Goal: Information Seeking & Learning: Learn about a topic

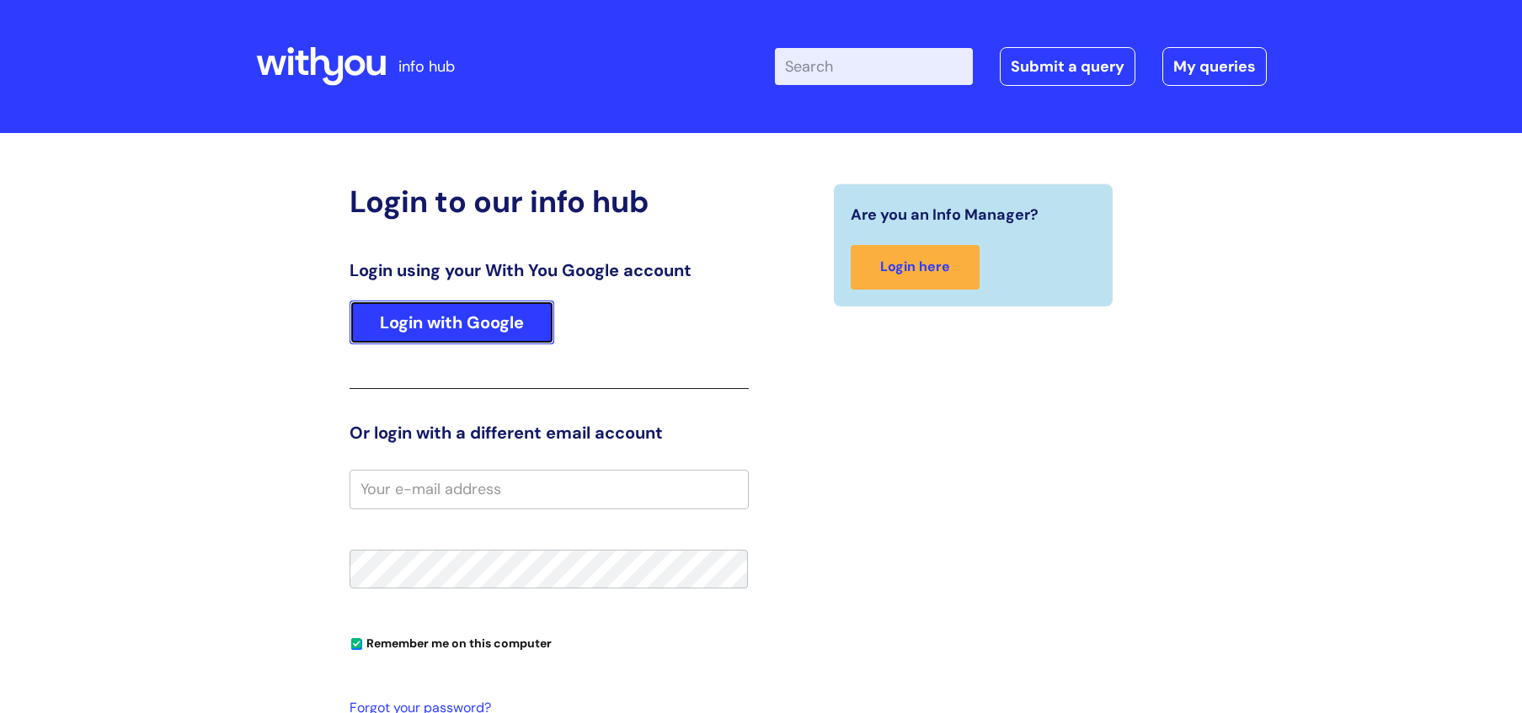
click at [532, 306] on link "Login with Google" at bounding box center [452, 323] width 205 height 44
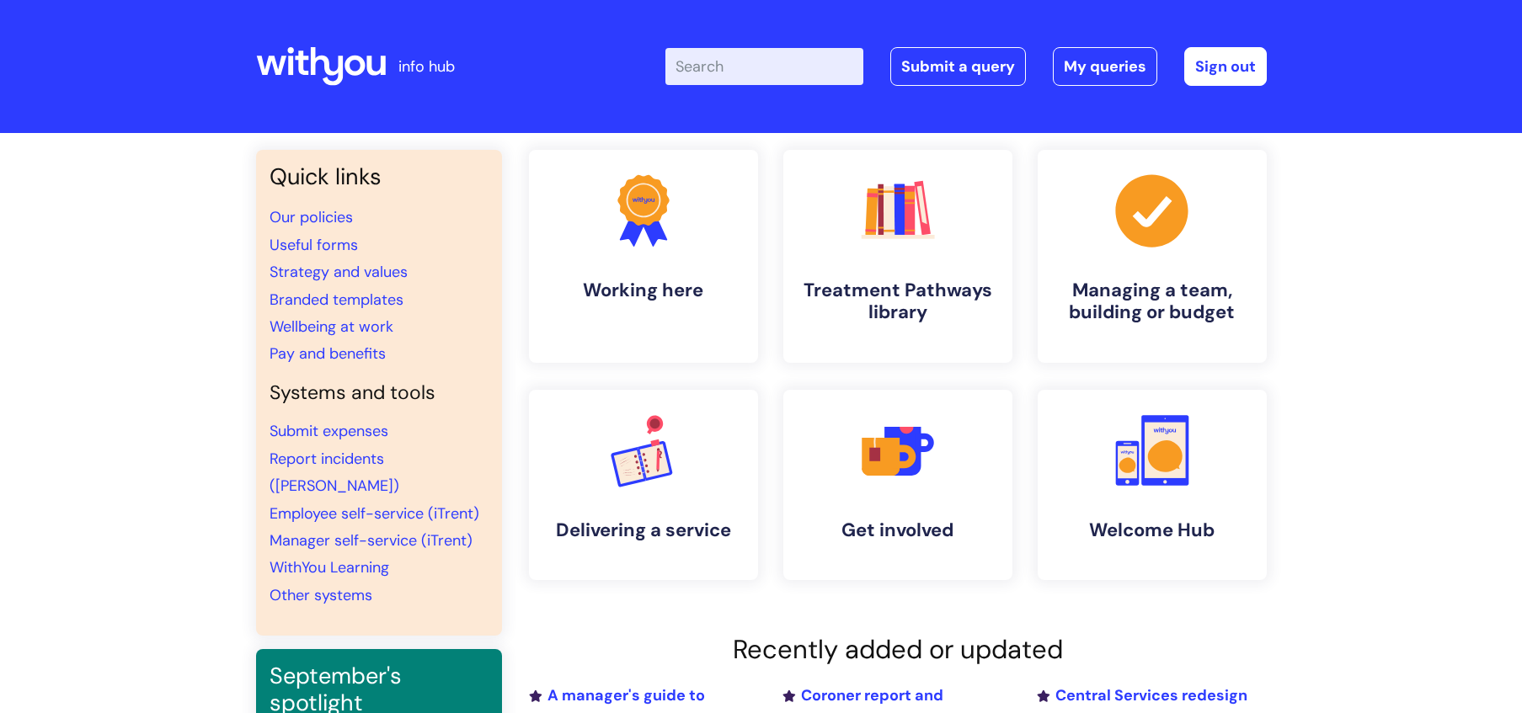
click at [796, 76] on input "Enter your search term here..." at bounding box center [764, 66] width 198 height 37
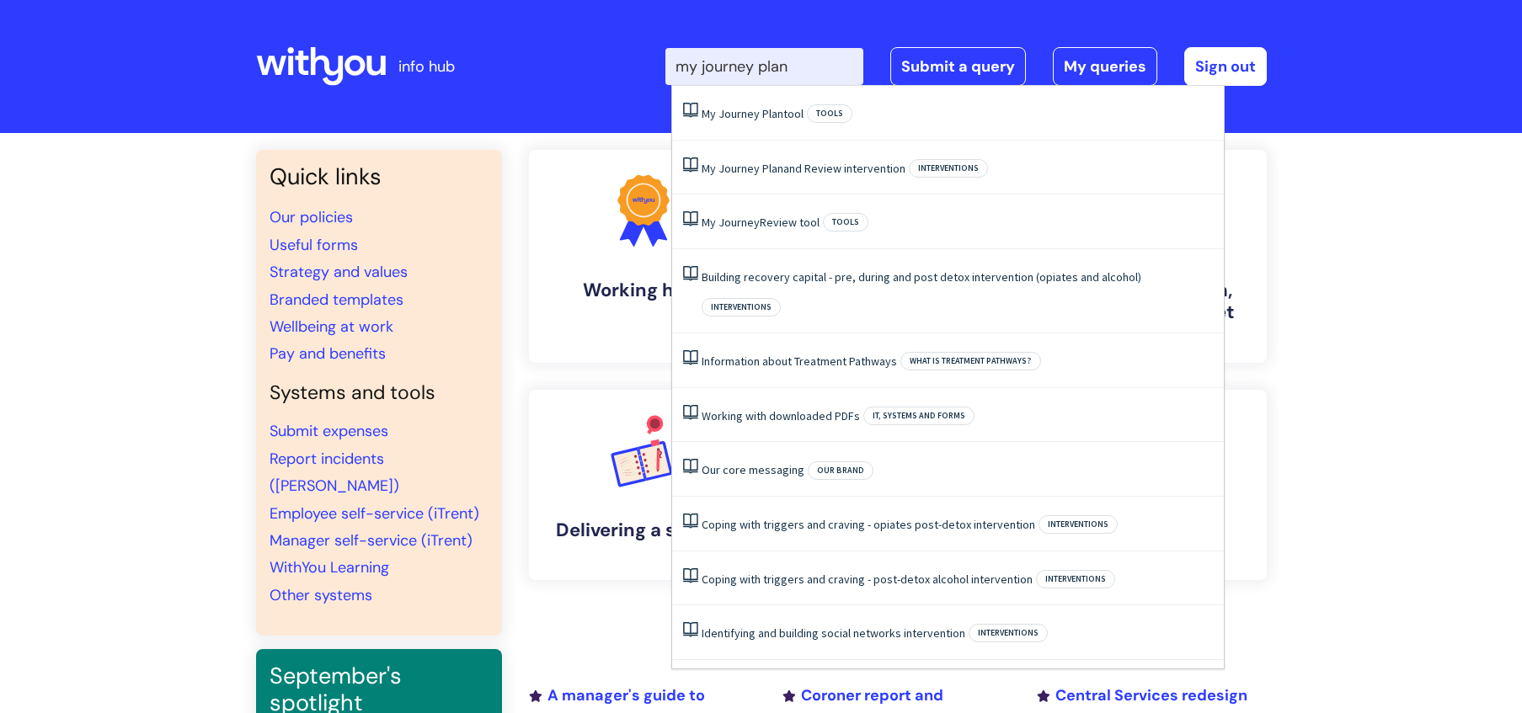
type input "my journey plan"
click button "Search" at bounding box center [0, 0] width 0 height 0
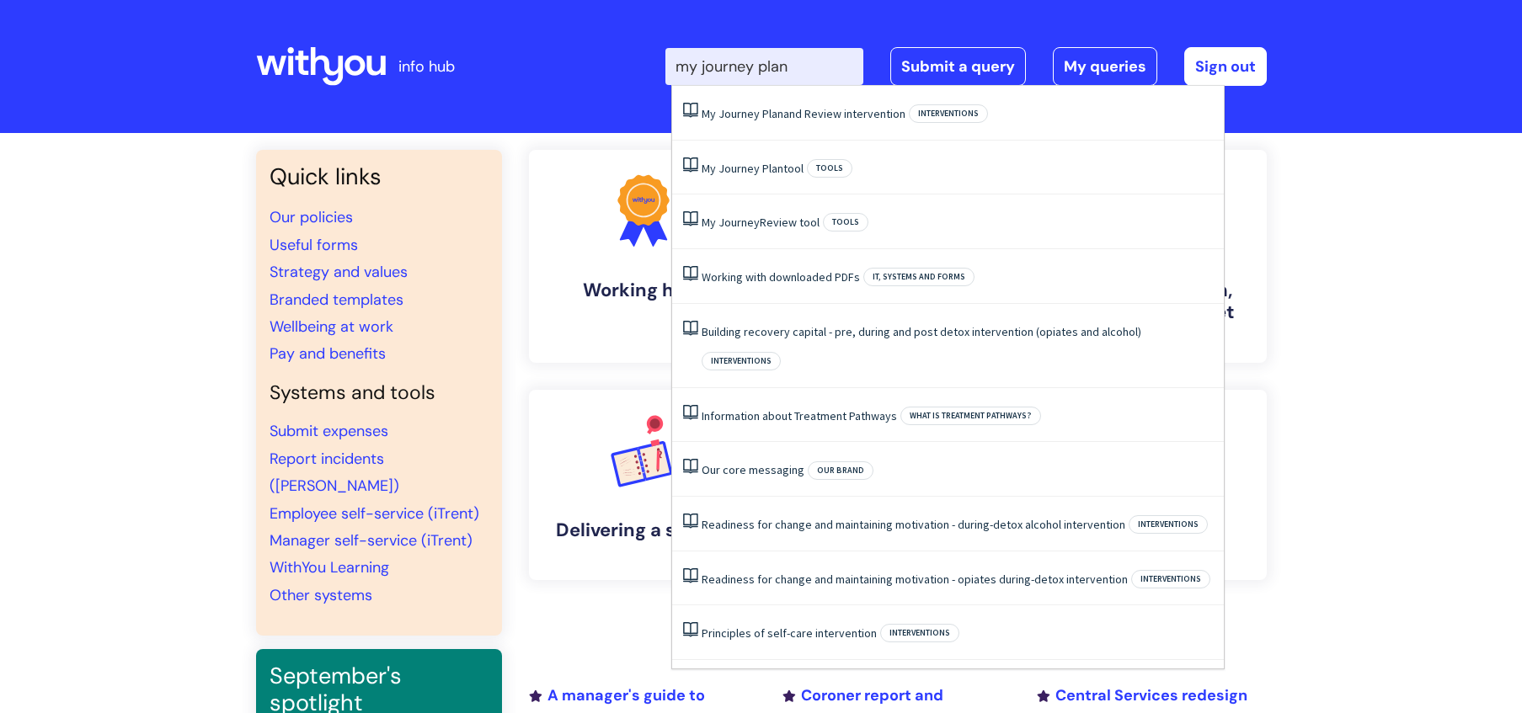
click button "Search" at bounding box center [0, 0] width 0 height 0
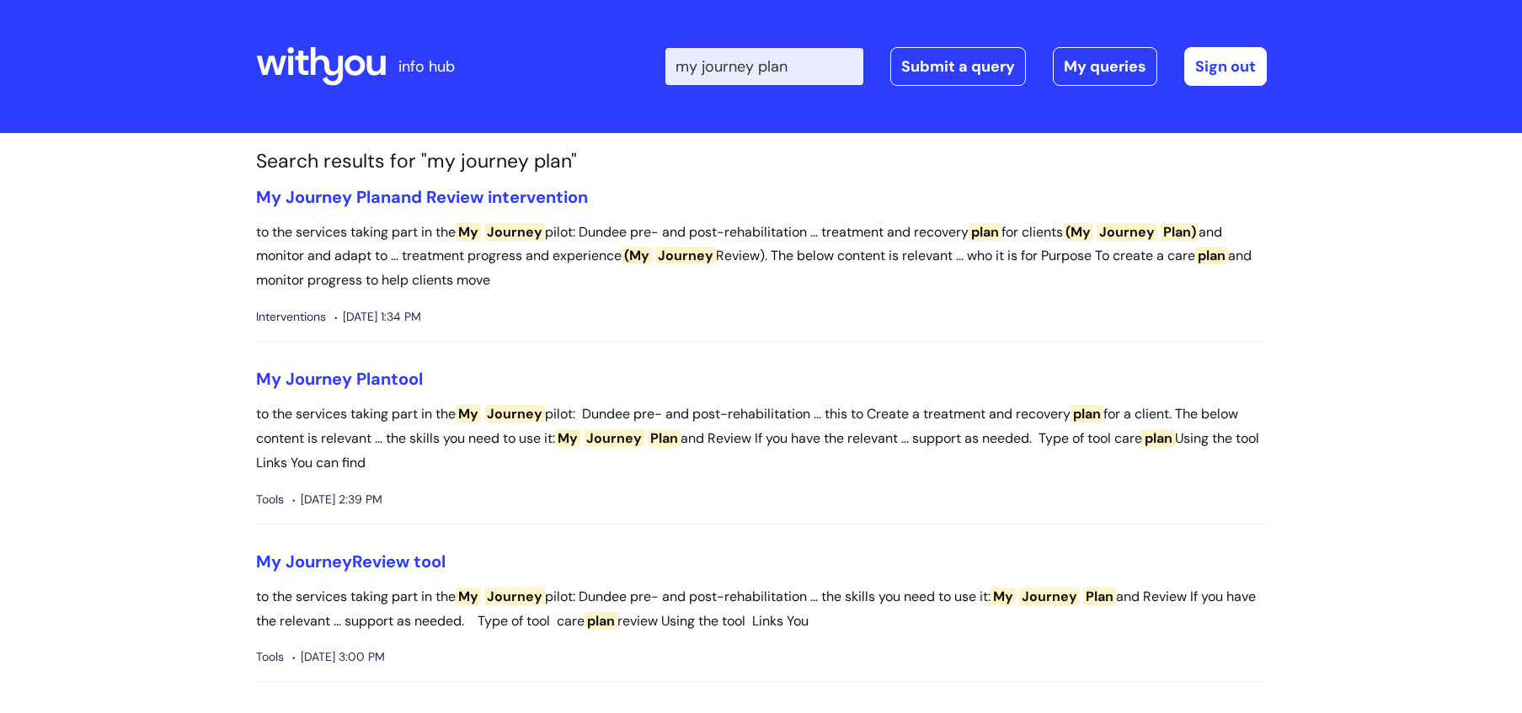
click at [809, 76] on input "my journey plan" at bounding box center [764, 66] width 198 height 37
click button "Search" at bounding box center [0, 0] width 0 height 0
click at [830, 76] on input "my journey plan" at bounding box center [764, 66] width 198 height 37
type input "my journey"
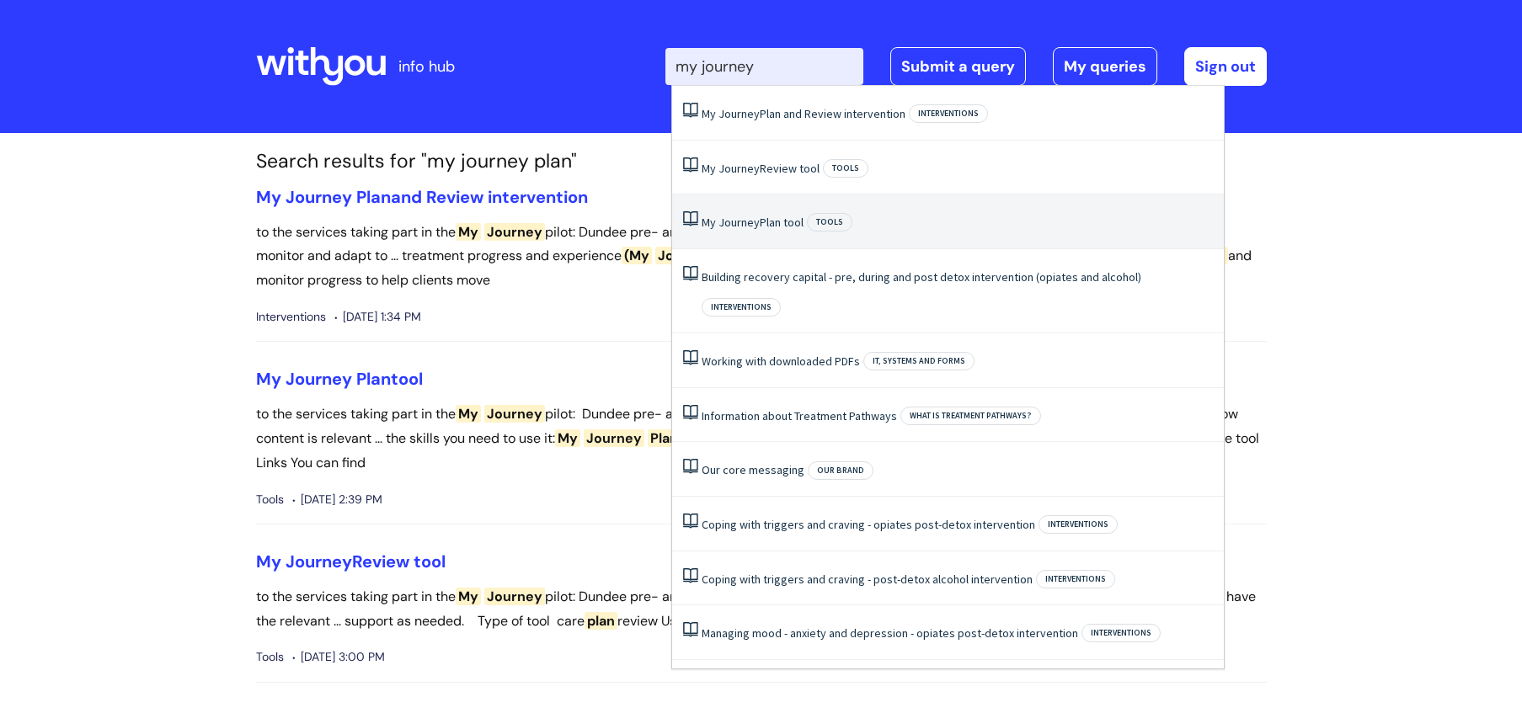
click at [777, 211] on li "My Journey Plan tool Tools" at bounding box center [948, 222] width 552 height 55
click at [777, 211] on li "My Journey Plan and Review intervention to the services taking part in the My J…" at bounding box center [761, 265] width 1011 height 156
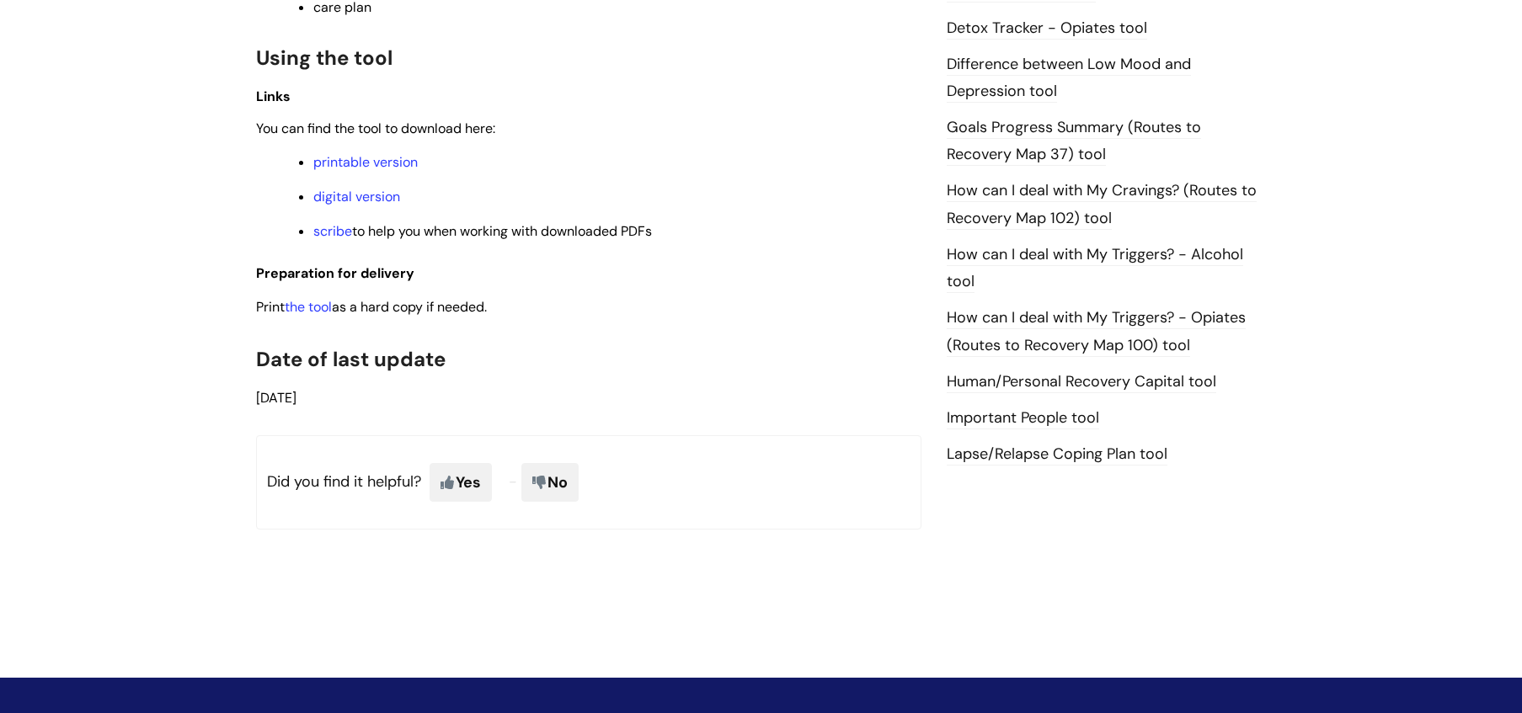
scroll to position [1112, 0]
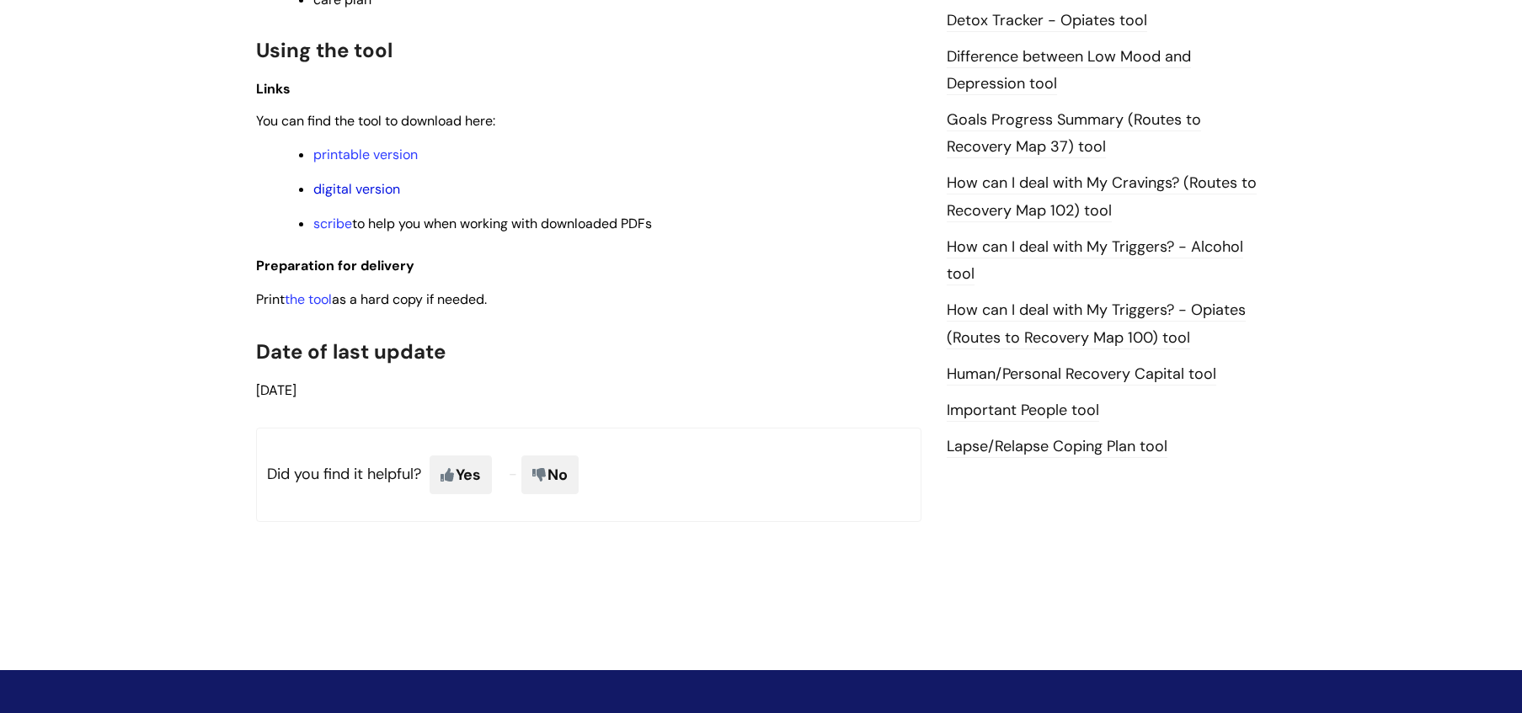
click at [386, 193] on link "digital version" at bounding box center [356, 189] width 87 height 18
